Goal: Answer question/provide support

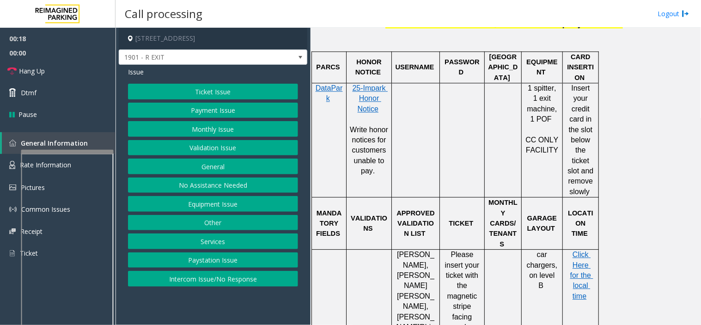
scroll to position [565, 0]
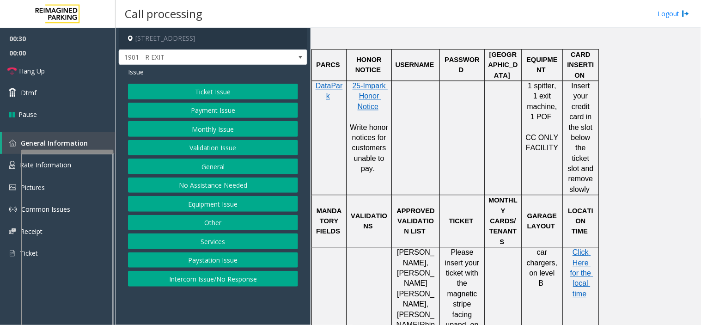
drag, startPoint x: 227, startPoint y: 94, endPoint x: 263, endPoint y: 100, distance: 37.0
click at [263, 100] on div "Ticket Issue Payment Issue Monthly Issue Validation Issue General No Assistance…" at bounding box center [213, 185] width 170 height 203
drag, startPoint x: 236, startPoint y: 98, endPoint x: 255, endPoint y: 104, distance: 19.7
click at [255, 104] on div "Ticket Issue Payment Issue Monthly Issue Validation Issue General No Assistance…" at bounding box center [213, 185] width 170 height 203
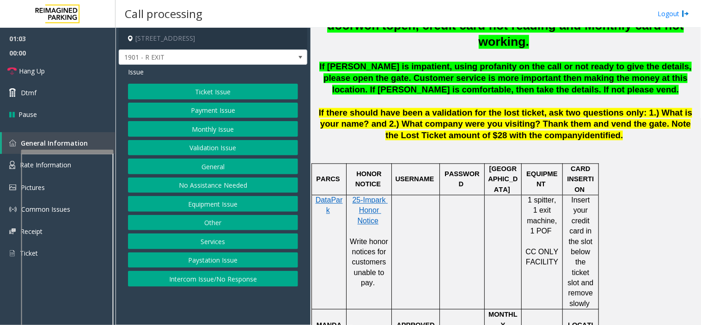
scroll to position [359, 0]
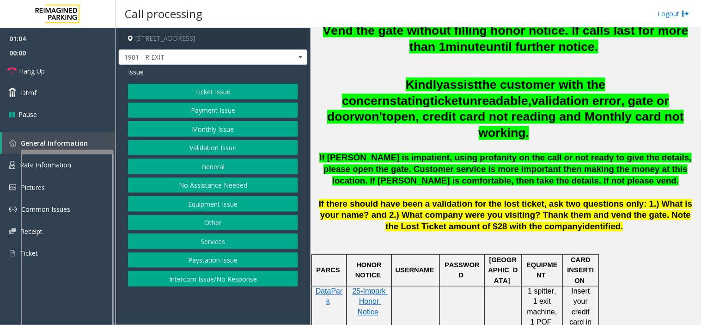
click at [207, 96] on button "Ticket Issue" at bounding box center [213, 92] width 170 height 16
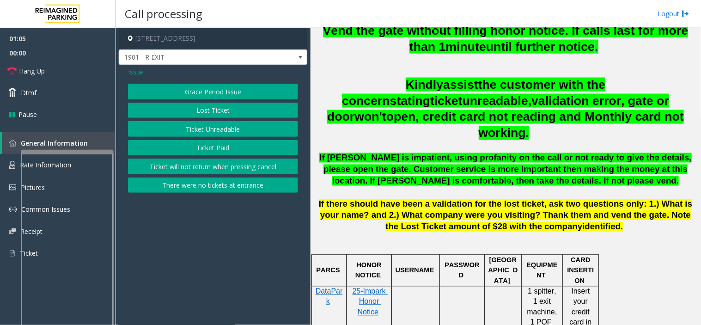
click at [196, 112] on button "Lost Ticket" at bounding box center [213, 111] width 170 height 16
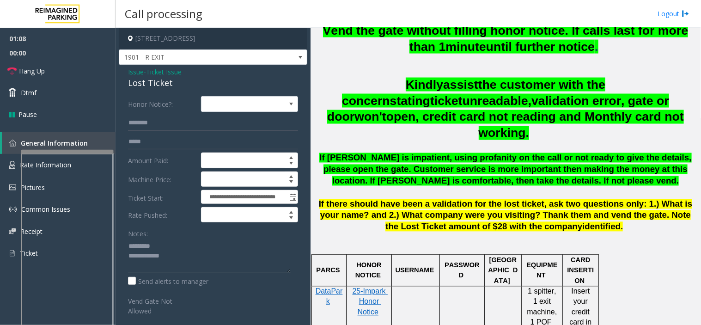
click at [141, 81] on div "Lost Ticket" at bounding box center [213, 83] width 170 height 12
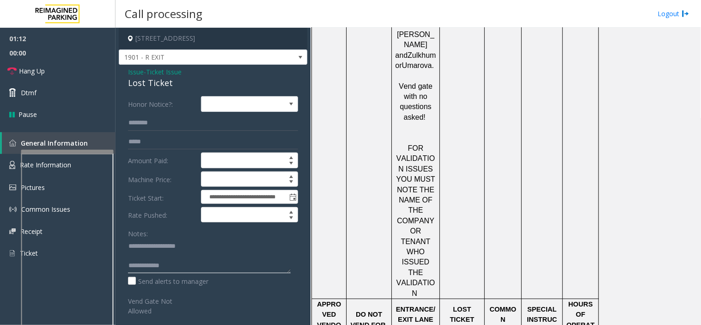
scroll to position [872, 0]
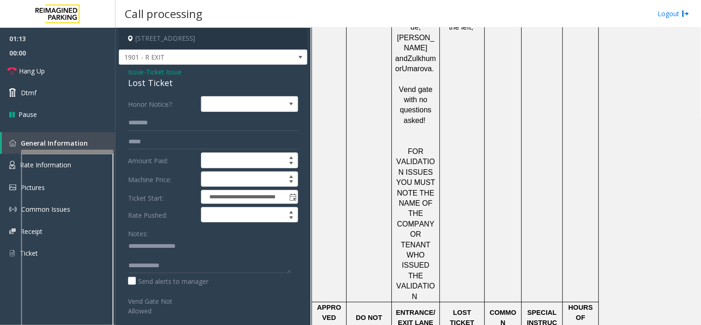
drag, startPoint x: 449, startPoint y: 192, endPoint x: 477, endPoint y: 215, distance: 36.4
click at [164, 265] on textarea at bounding box center [209, 255] width 163 height 35
type textarea "**********"
click at [47, 66] on link "Hang Up" at bounding box center [58, 71] width 116 height 22
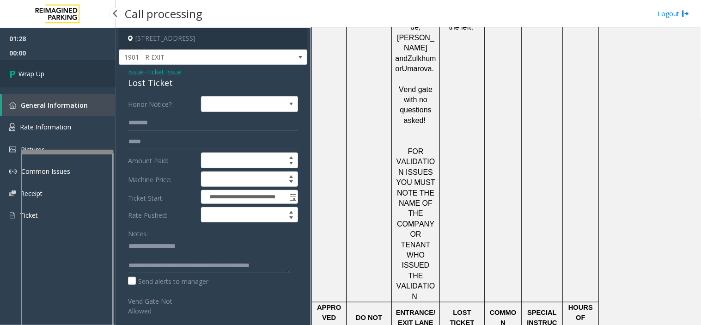
click at [47, 82] on link "Wrap Up" at bounding box center [58, 73] width 116 height 27
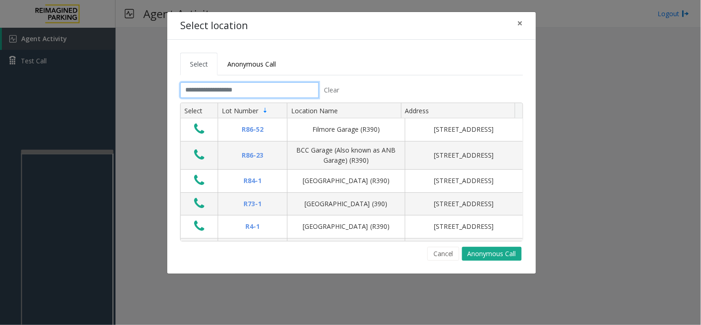
click at [220, 85] on input "text" at bounding box center [249, 90] width 139 height 16
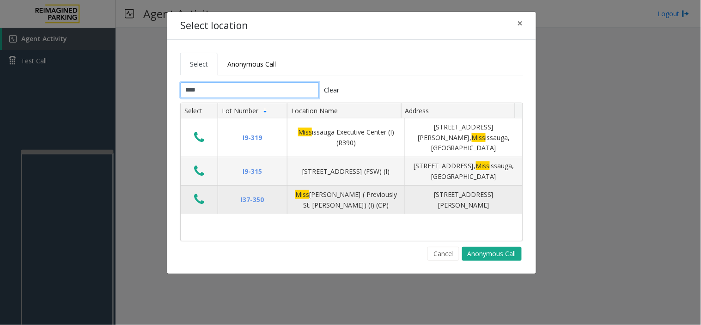
type input "****"
click at [200, 193] on icon "Data table" at bounding box center [199, 199] width 10 height 13
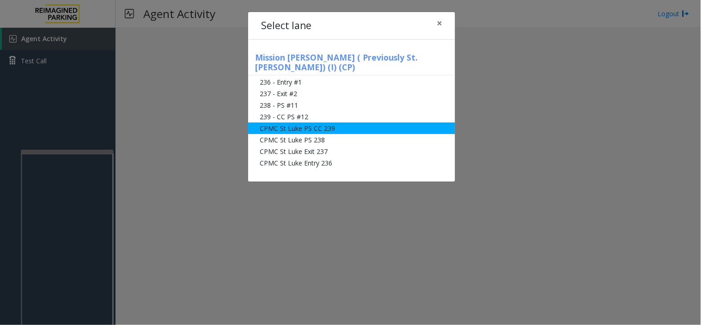
click at [335, 122] on li "CPMC St Luke PS CC 239" at bounding box center [351, 128] width 207 height 12
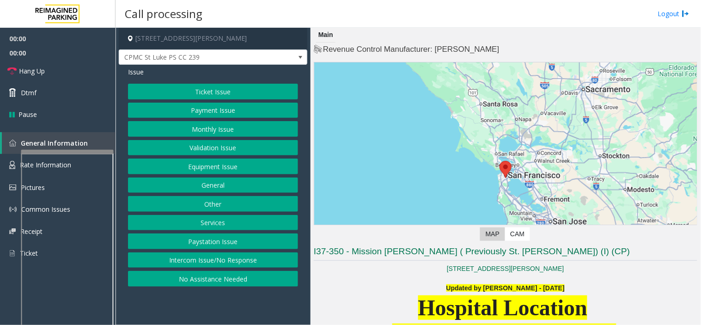
scroll to position [154, 0]
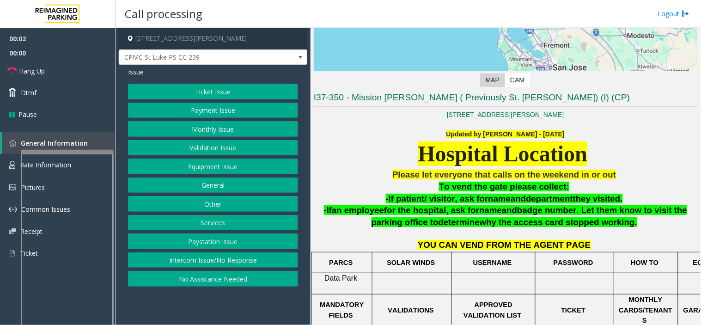
click at [219, 125] on button "Monthly Issue" at bounding box center [213, 129] width 170 height 16
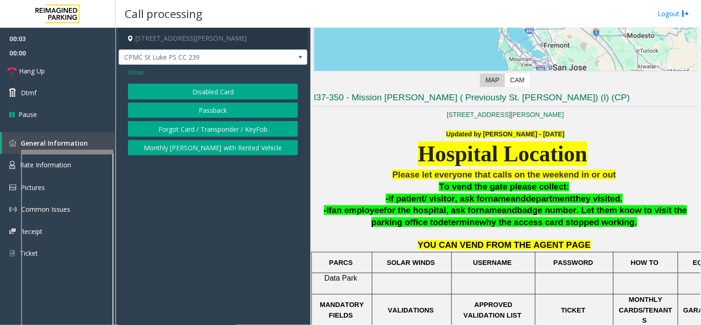
click at [213, 94] on button "Disabled Card" at bounding box center [213, 92] width 170 height 16
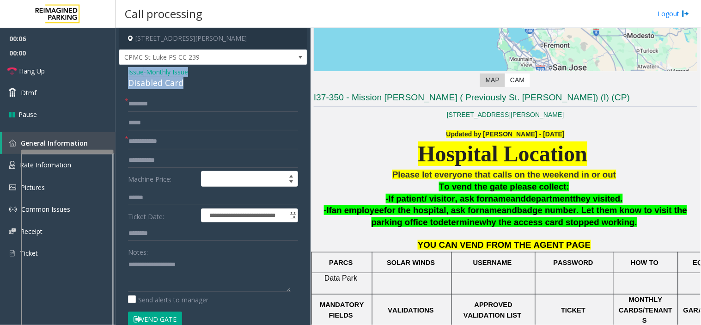
drag, startPoint x: 177, startPoint y: 80, endPoint x: 127, endPoint y: 70, distance: 51.8
click at [127, 70] on div "**********" at bounding box center [213, 329] width 189 height 528
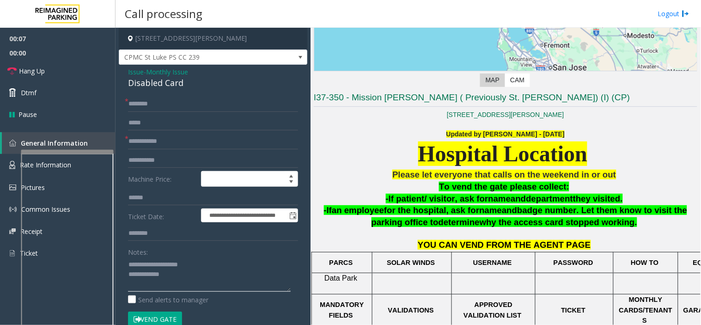
click at [153, 273] on textarea at bounding box center [209, 274] width 163 height 35
drag, startPoint x: 151, startPoint y: 262, endPoint x: 195, endPoint y: 262, distance: 43.4
click at [195, 262] on textarea at bounding box center [209, 274] width 163 height 35
click at [128, 275] on textarea at bounding box center [209, 274] width 163 height 35
click at [204, 266] on textarea at bounding box center [209, 274] width 163 height 35
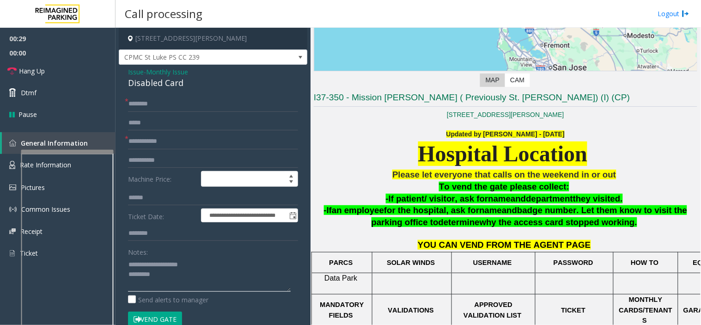
click at [128, 276] on textarea at bounding box center [209, 274] width 163 height 35
click at [134, 274] on textarea at bounding box center [209, 274] width 163 height 35
type textarea "**********"
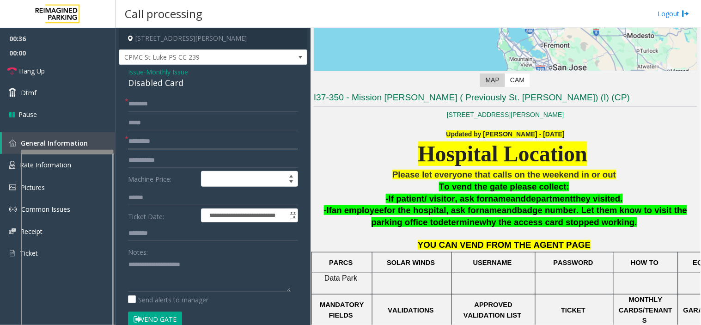
type input "*********"
click at [191, 268] on textarea at bounding box center [209, 274] width 163 height 35
type textarea "**********"
click at [148, 317] on button "Vend Gate" at bounding box center [155, 319] width 54 height 16
click at [173, 97] on input "text" at bounding box center [213, 104] width 170 height 16
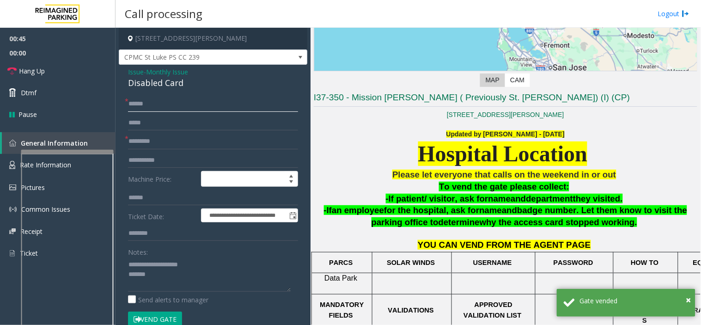
type input "*****"
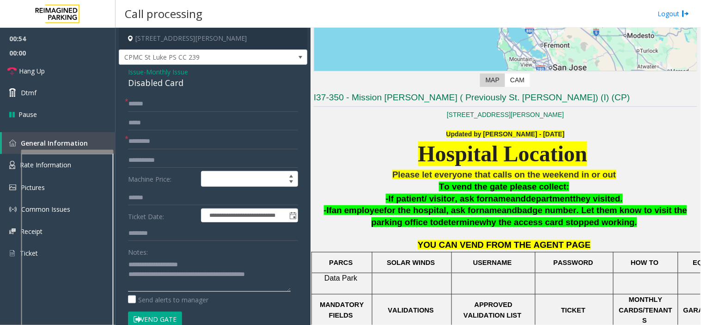
type textarea "**********"
click at [48, 74] on link "Hang Up" at bounding box center [58, 71] width 116 height 22
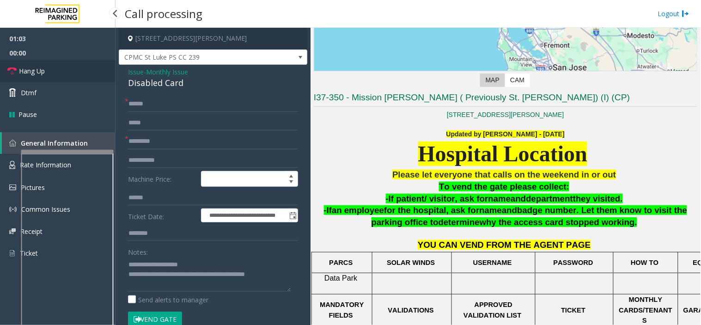
click at [48, 74] on link "Hang Up" at bounding box center [58, 71] width 116 height 22
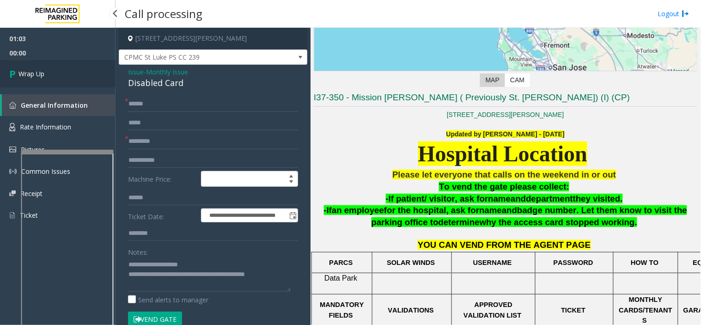
click at [48, 74] on link "Wrap Up" at bounding box center [58, 73] width 116 height 27
